Goal: Check status: Check status

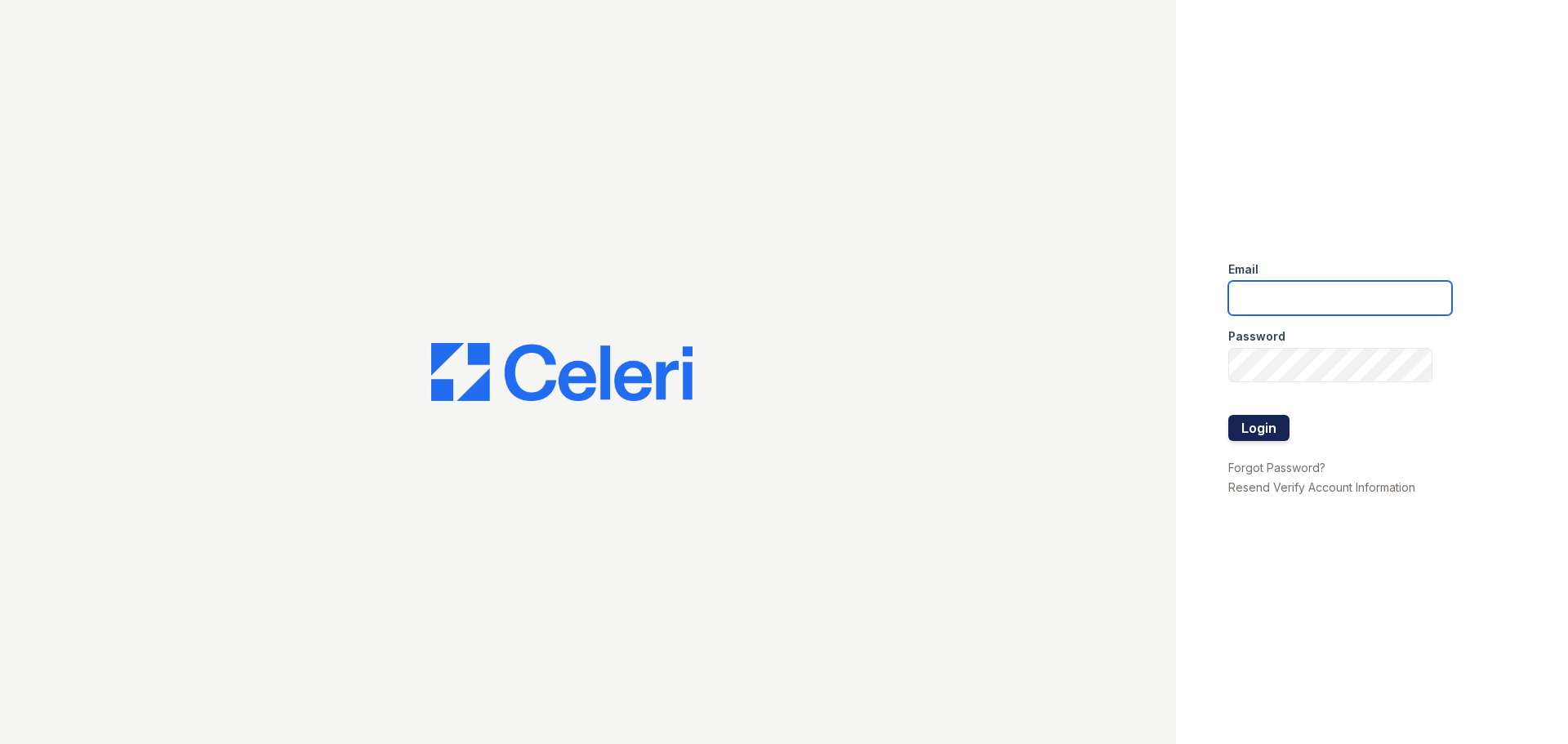
type input "[PERSON_NAME][EMAIL_ADDRESS][DOMAIN_NAME]"
click at [1257, 428] on button "Login" at bounding box center [1259, 427] width 61 height 26
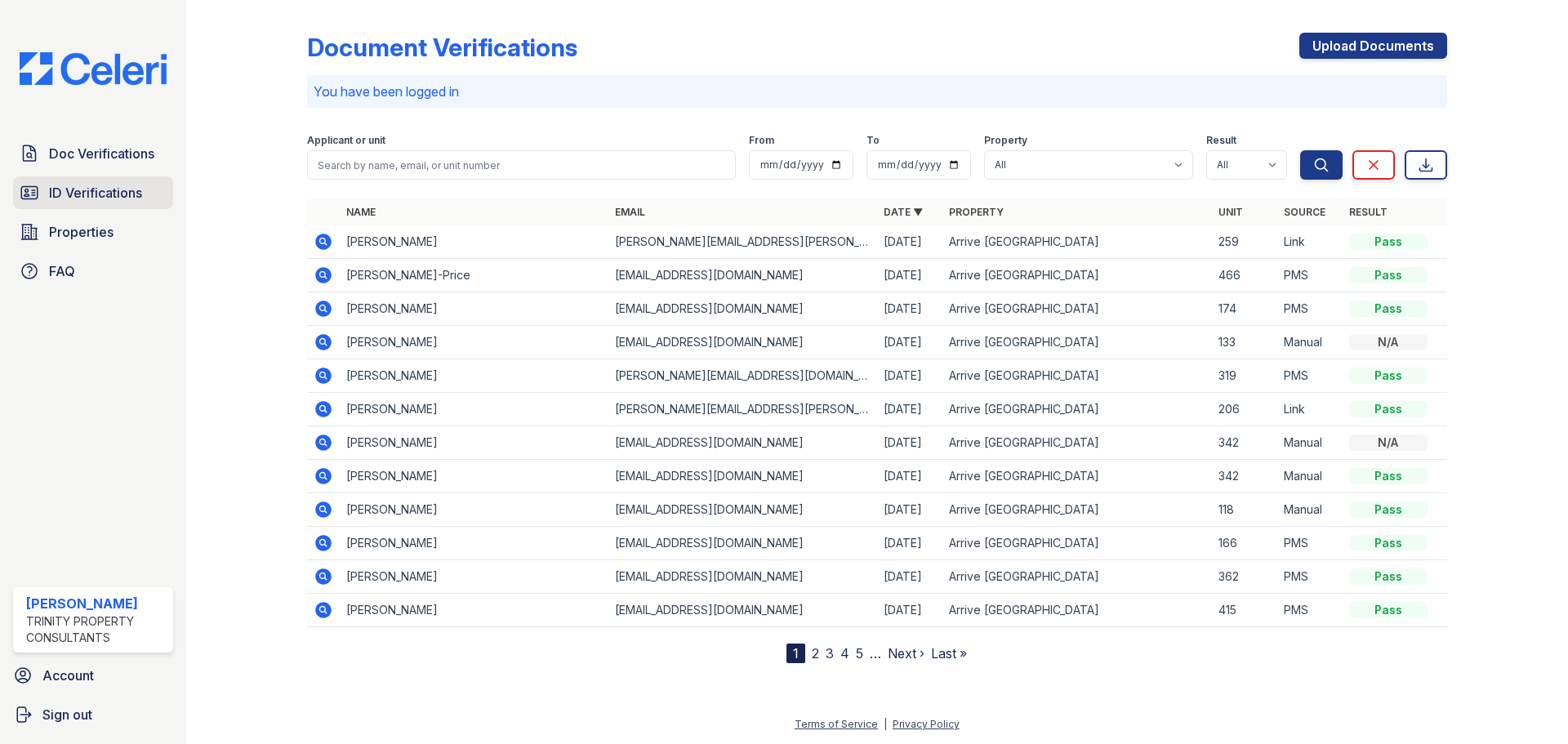
click at [70, 193] on span "ID Verifications" at bounding box center [95, 192] width 93 height 20
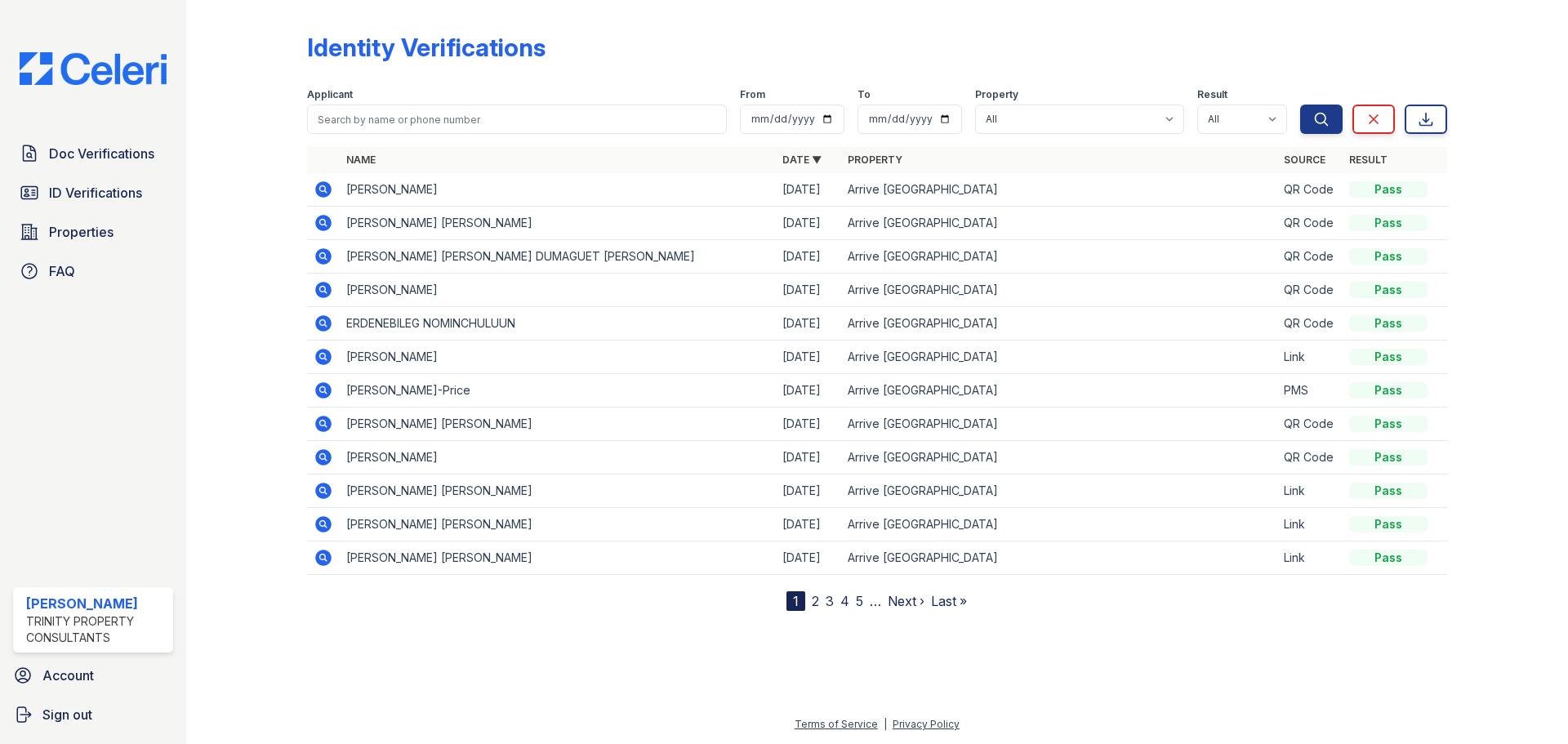
click at [814, 602] on link "2" at bounding box center [815, 601] width 8 height 16
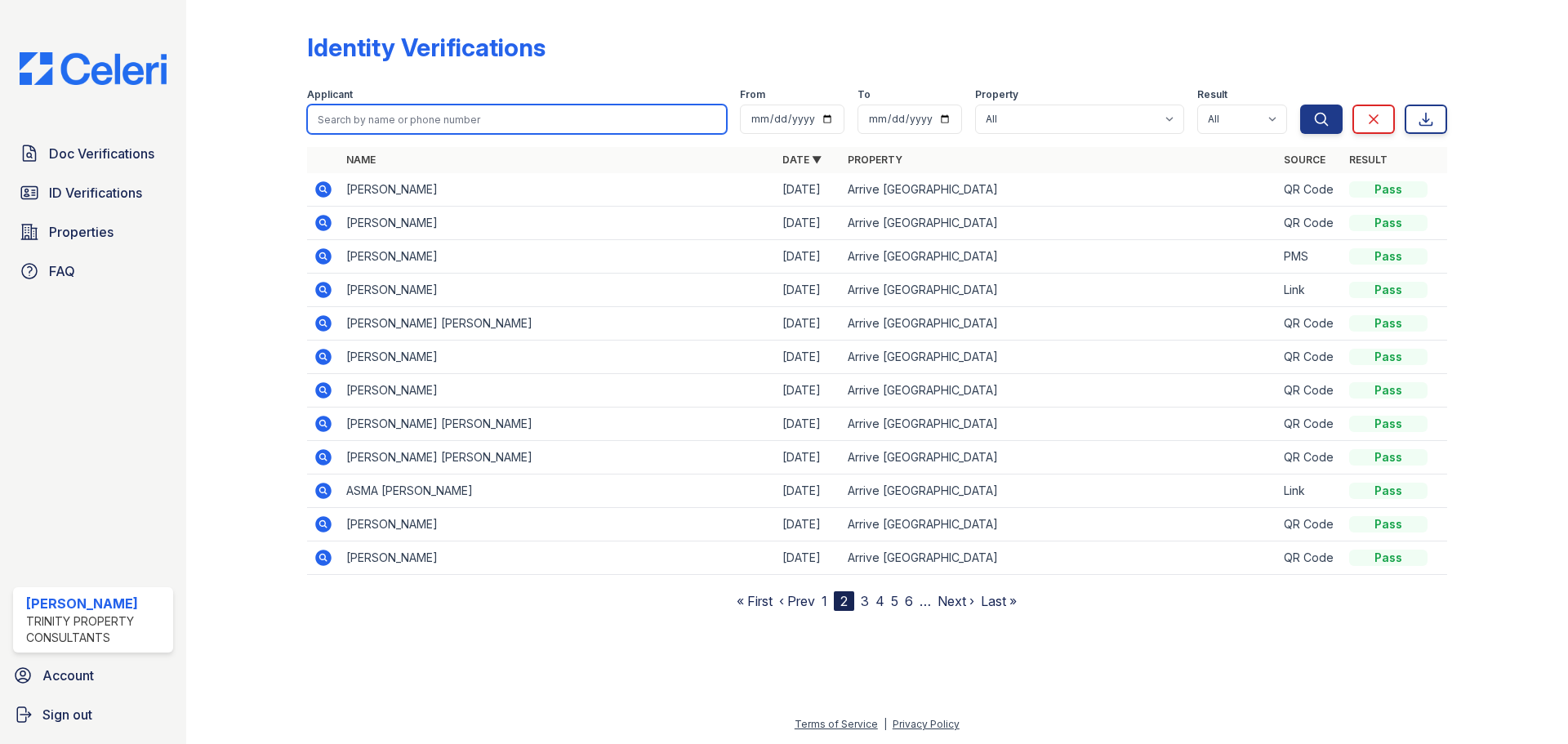
click at [390, 114] on input "search" at bounding box center [517, 119] width 420 height 29
type input "ben"
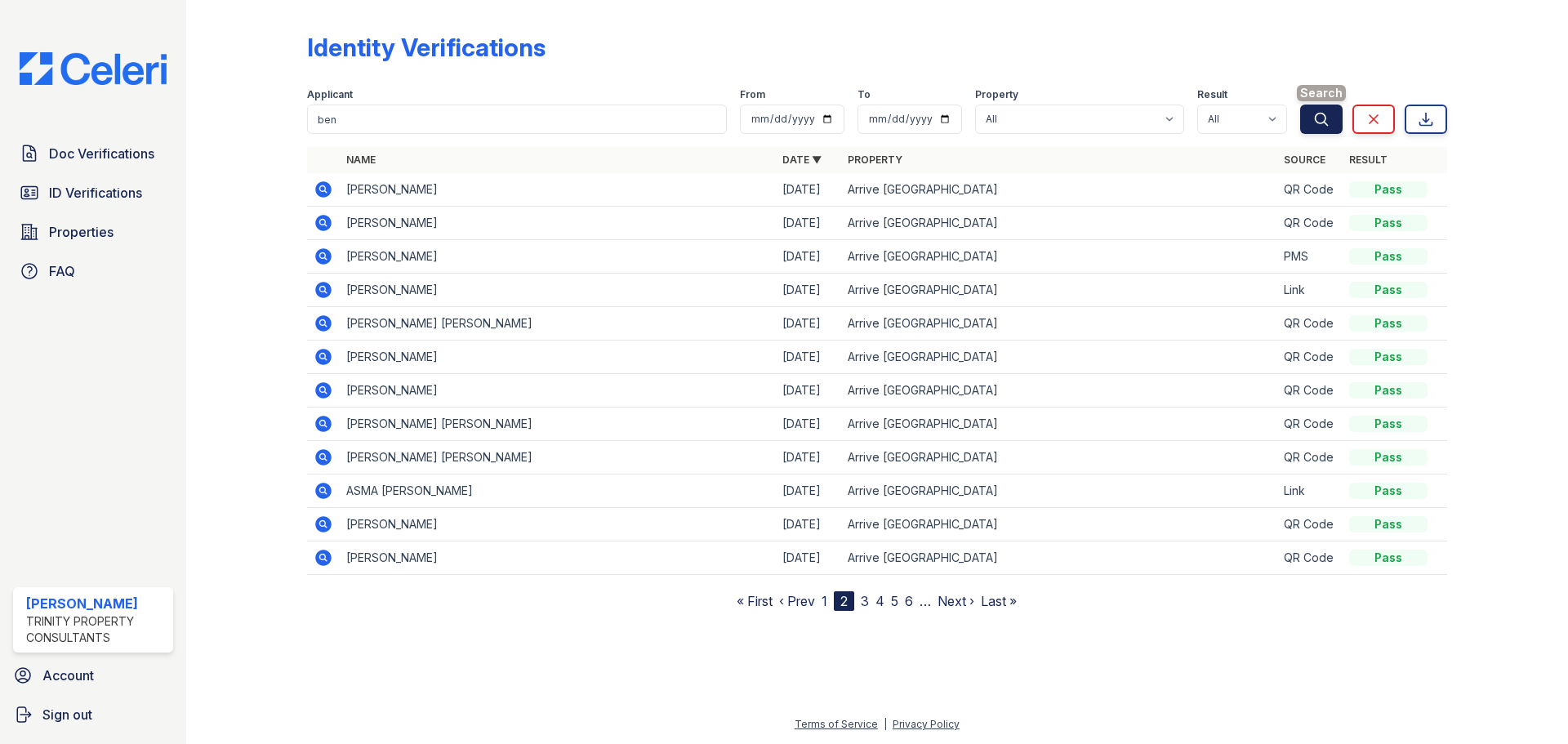
click at [1301, 100] on span "Search" at bounding box center [1321, 93] width 49 height 16
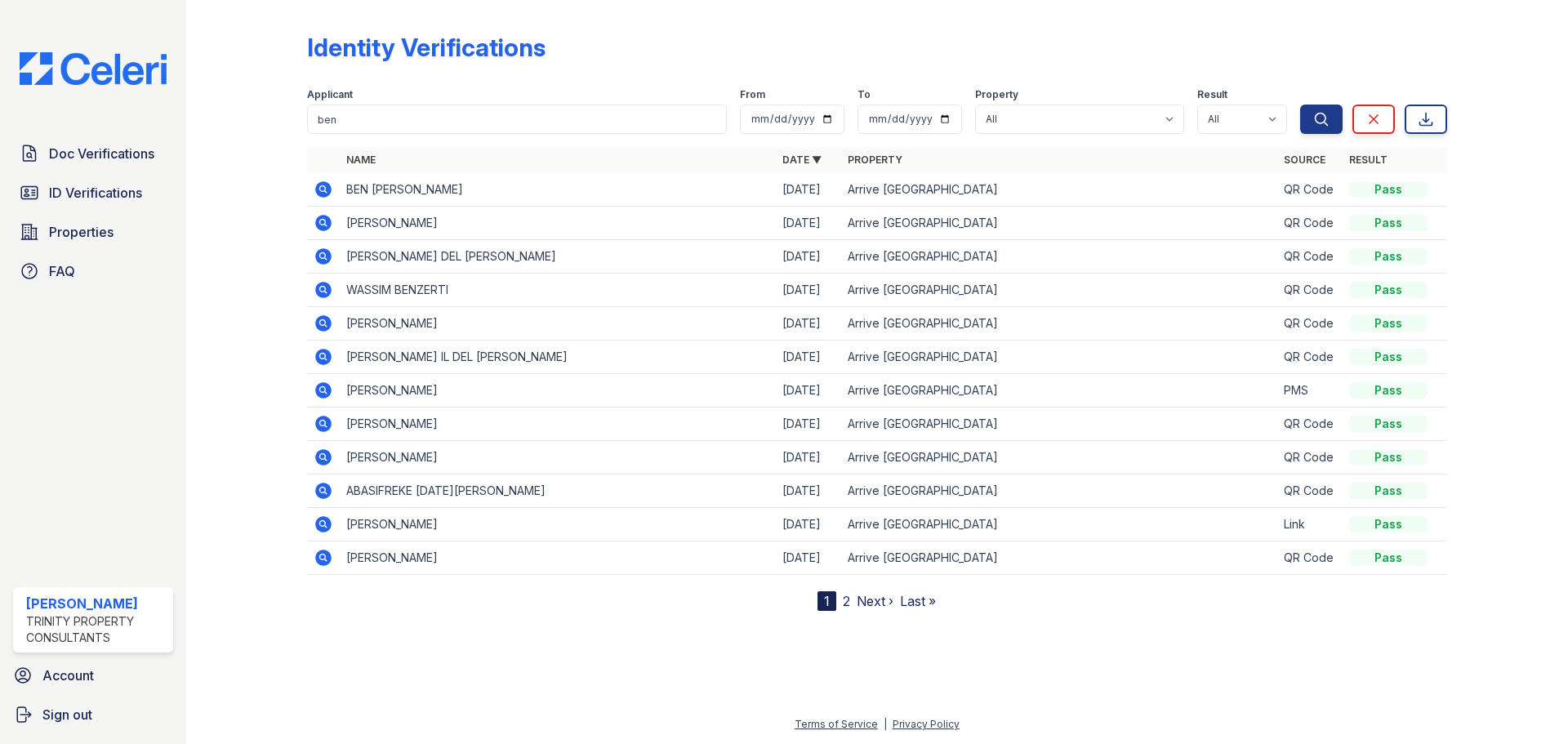
click at [1314, 109] on button "Search" at bounding box center [1321, 119] width 43 height 29
click at [845, 601] on link "2" at bounding box center [847, 601] width 8 height 16
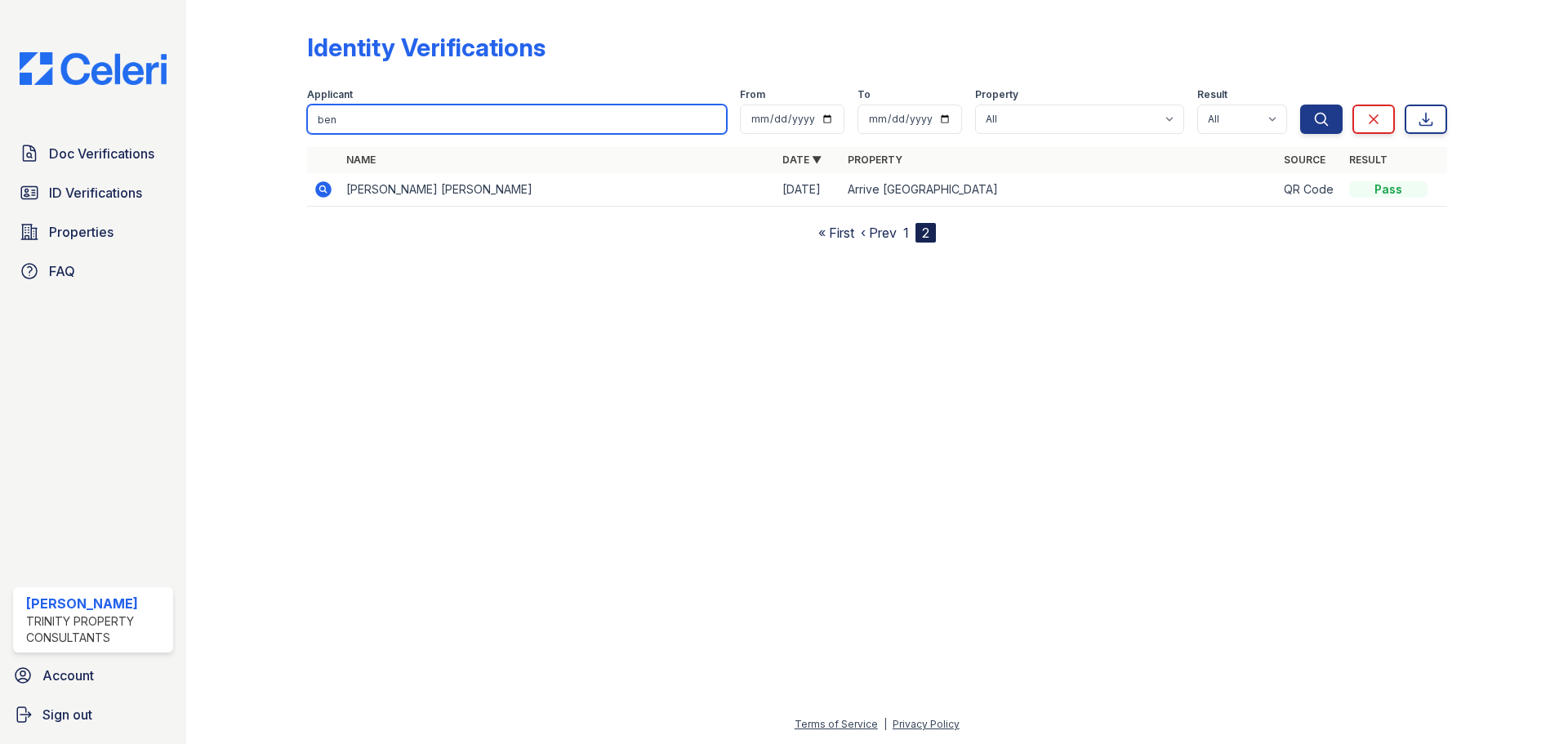
click at [370, 125] on input "ben" at bounding box center [517, 119] width 420 height 29
type input "b"
type input "sch"
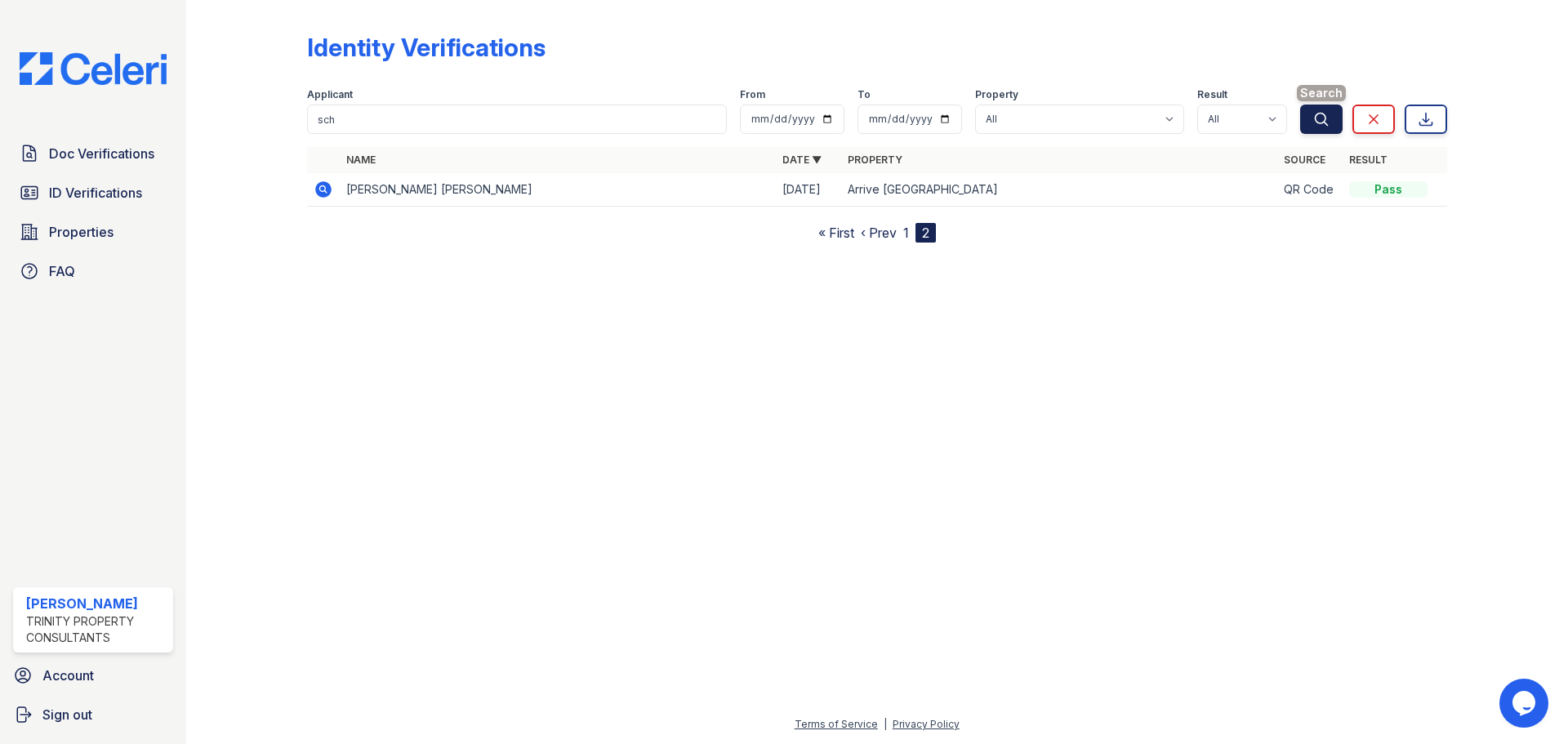
click at [1314, 132] on button "Search" at bounding box center [1321, 119] width 43 height 29
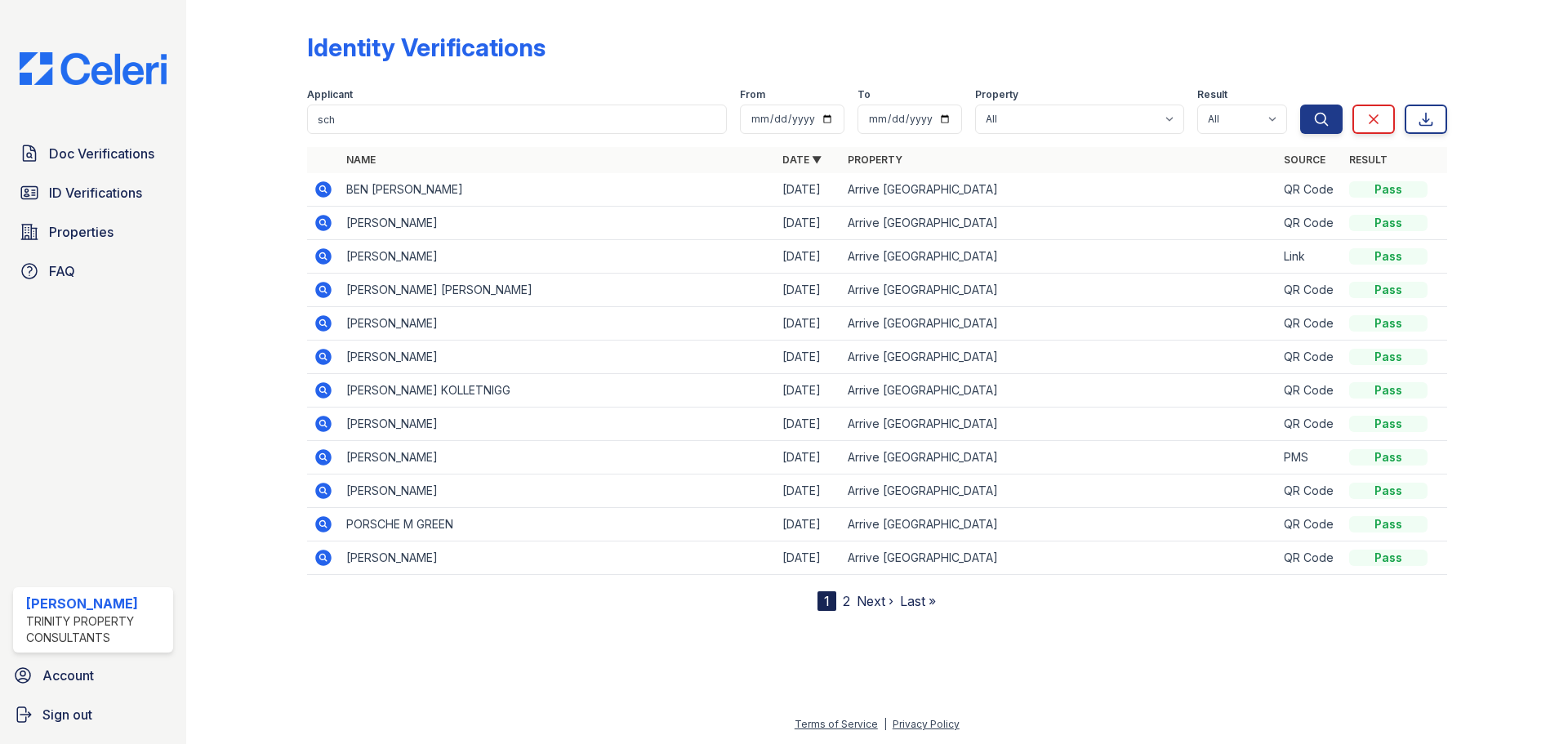
click at [427, 180] on td "BEN [PERSON_NAME]" at bounding box center [557, 189] width 436 height 33
click at [326, 190] on icon at bounding box center [323, 189] width 16 height 16
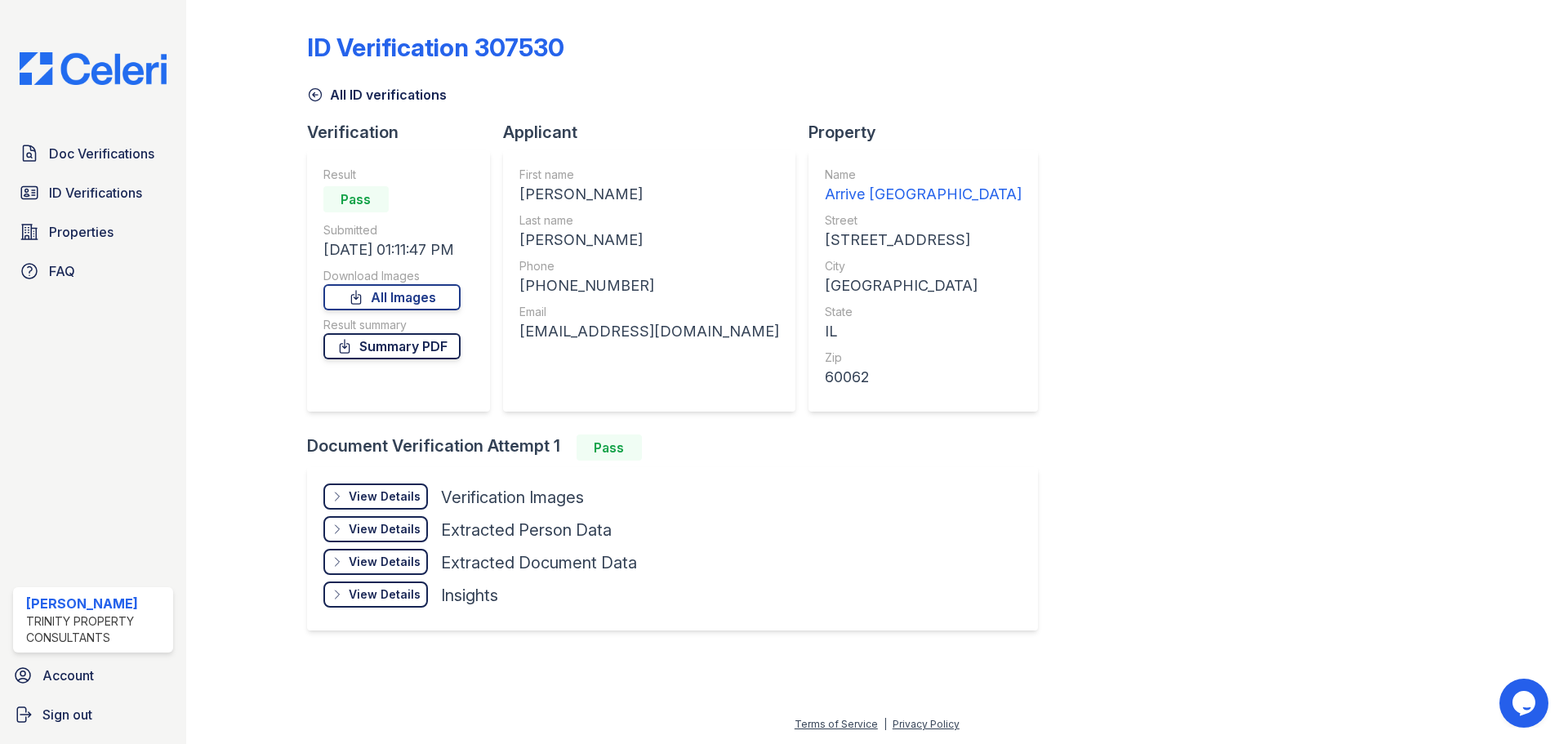
click at [419, 350] on link "Summary PDF" at bounding box center [392, 346] width 137 height 26
drag, startPoint x: 430, startPoint y: 299, endPoint x: 441, endPoint y: 299, distance: 11.0
click at [430, 299] on link "All Images" at bounding box center [392, 297] width 137 height 26
